Goal: Transaction & Acquisition: Download file/media

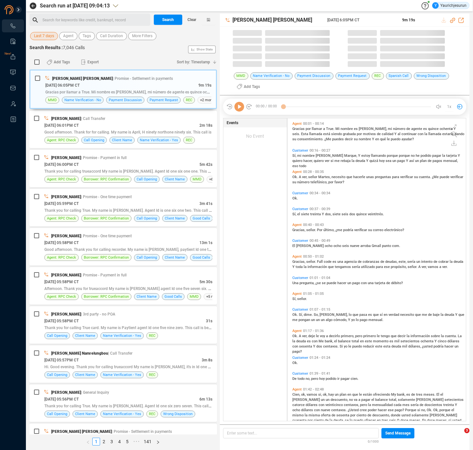
scroll to position [303, 175]
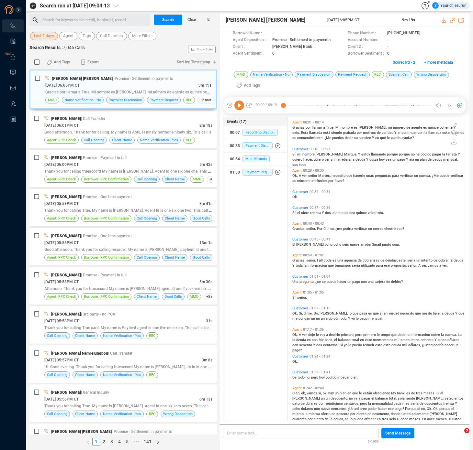
click at [53, 38] on button "Last 7 days" at bounding box center [44, 36] width 28 height 8
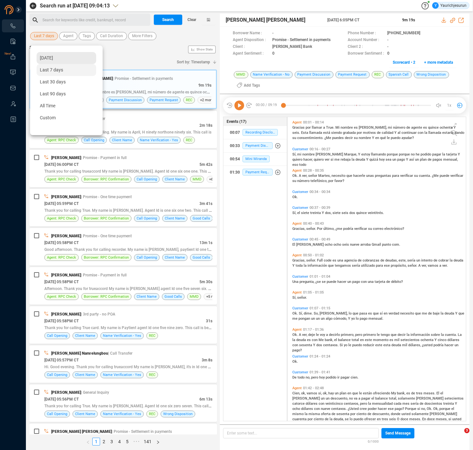
click at [53, 59] on span "[DATE]" at bounding box center [46, 57] width 13 height 5
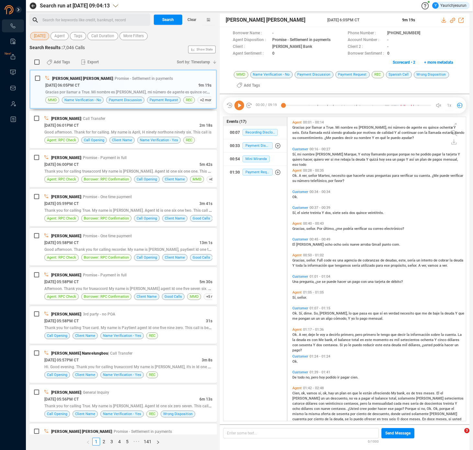
click at [126, 58] on div "Add Tags Export" at bounding box center [107, 62] width 132 height 14
click at [130, 62] on div "Add Tags Export" at bounding box center [107, 62] width 132 height 14
click at [144, 36] on span "More Filters" at bounding box center [133, 36] width 20 height 8
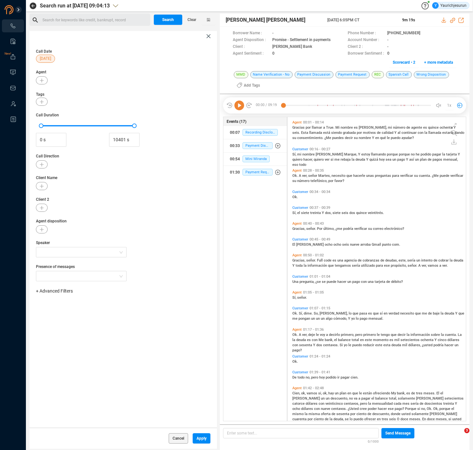
click at [66, 292] on span "+ Advanced Filters" at bounding box center [54, 291] width 37 height 5
click at [72, 345] on span "Phone Number" at bounding box center [57, 345] width 30 height 5
click at [126, 316] on div "Enter a comma separated list ﻿" at bounding box center [100, 312] width 123 height 14
click at [203, 439] on span "Apply" at bounding box center [201, 439] width 10 height 10
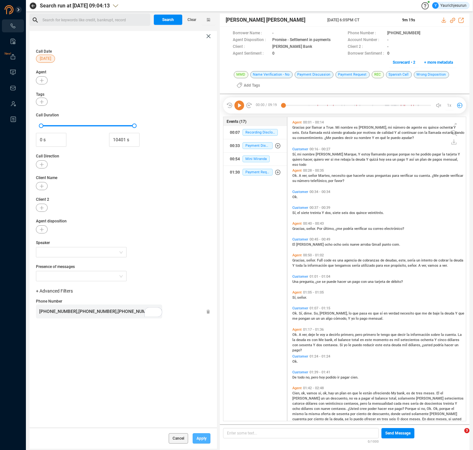
scroll to position [0, 0]
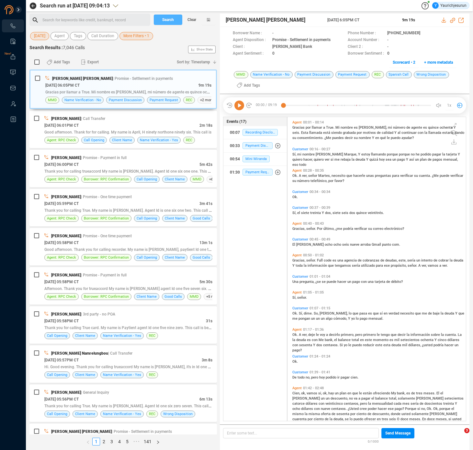
click at [171, 24] on span "Search" at bounding box center [168, 20] width 12 height 10
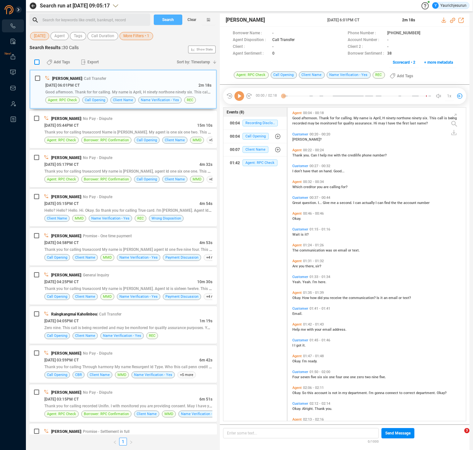
scroll to position [312, 175]
click at [39, 65] on label at bounding box center [37, 62] width 8 height 10
click at [39, 65] on input "checkbox" at bounding box center [36, 62] width 5 height 5
checkbox input "true"
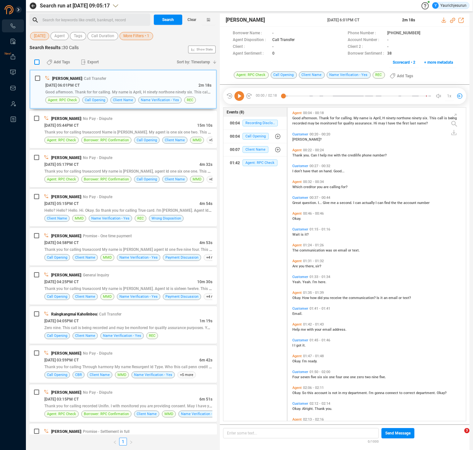
checkbox input "true"
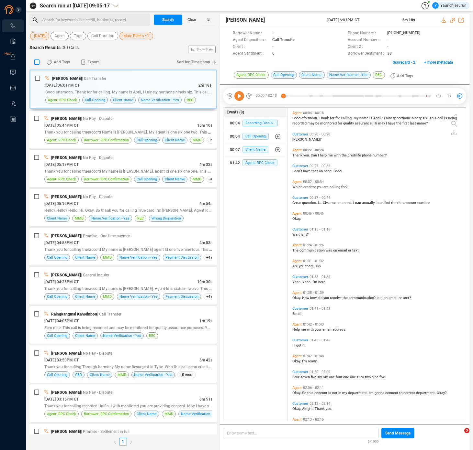
checkbox input "true"
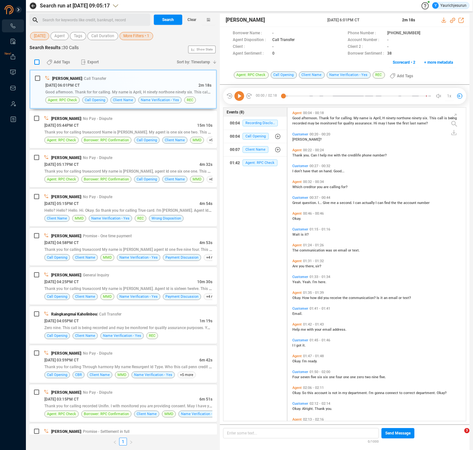
checkbox input "true"
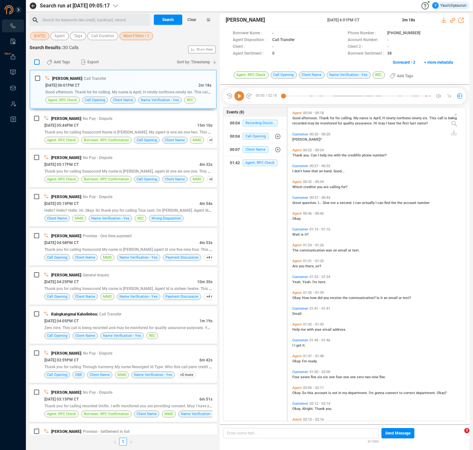
checkbox input "true"
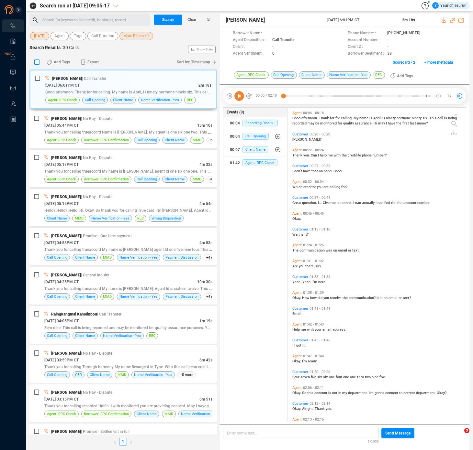
checkbox input "true"
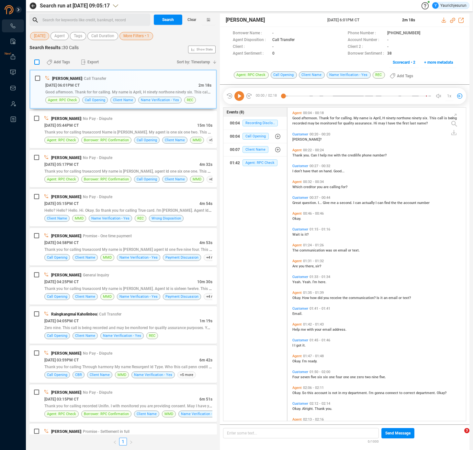
checkbox input "true"
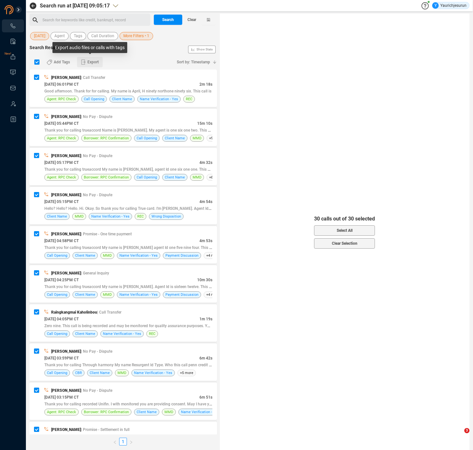
click at [95, 62] on span "Export" at bounding box center [92, 62] width 11 height 10
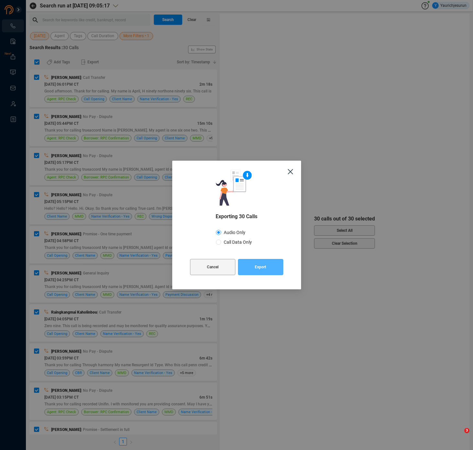
click at [257, 272] on span "Export" at bounding box center [260, 267] width 11 height 16
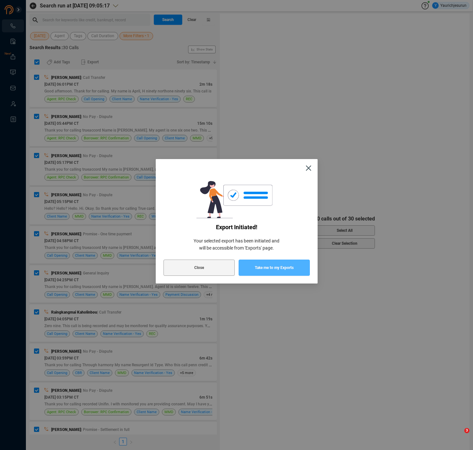
click at [257, 272] on span "Take me to my Exports" at bounding box center [274, 268] width 39 height 16
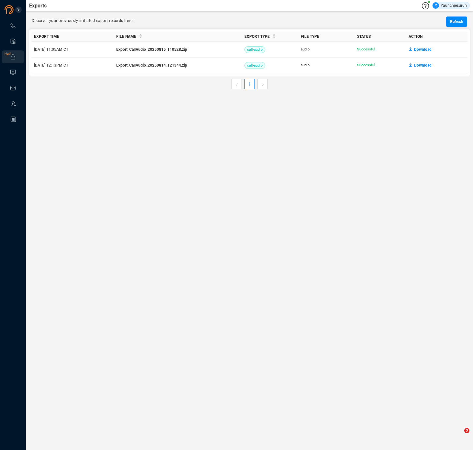
click at [440, 123] on main "Exports Y Yaurichjesurun Discover your previously initiated export records here…" at bounding box center [249, 225] width 447 height 450
click at [418, 50] on span "Download" at bounding box center [422, 49] width 17 height 10
